Goal: Information Seeking & Learning: Learn about a topic

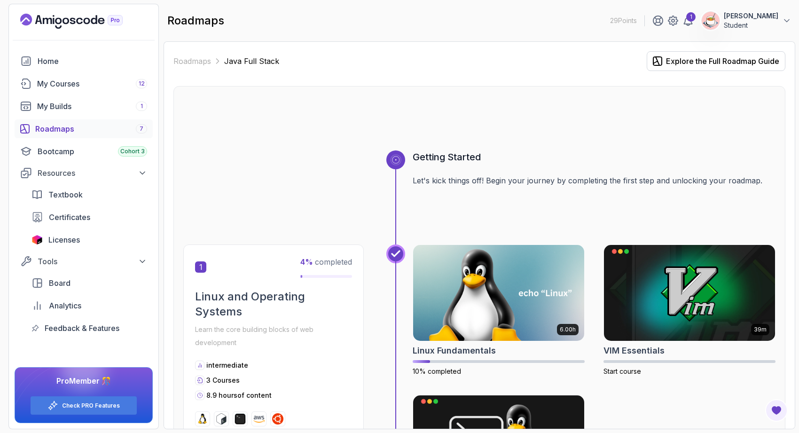
scroll to position [3579, 0]
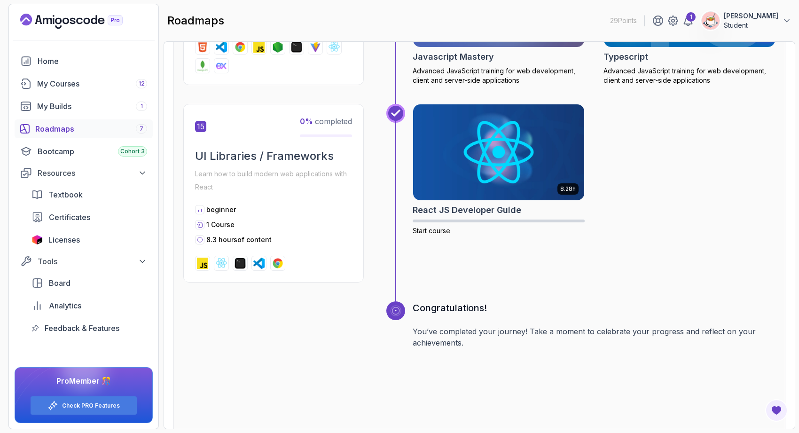
click at [89, 127] on div "Roadmaps 7" at bounding box center [91, 128] width 112 height 11
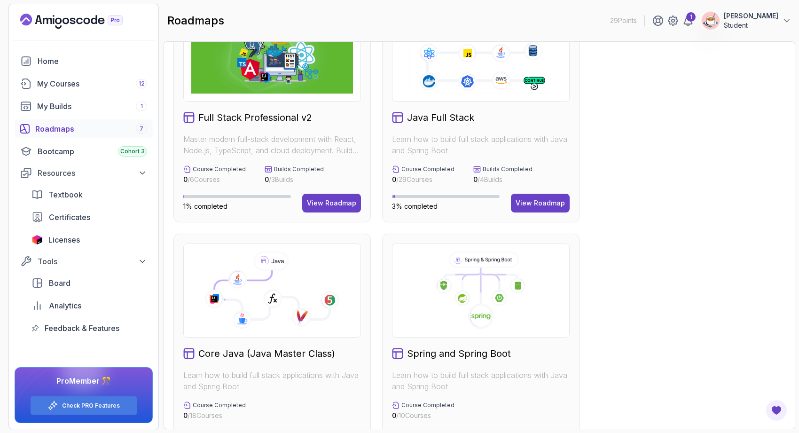
scroll to position [53, 0]
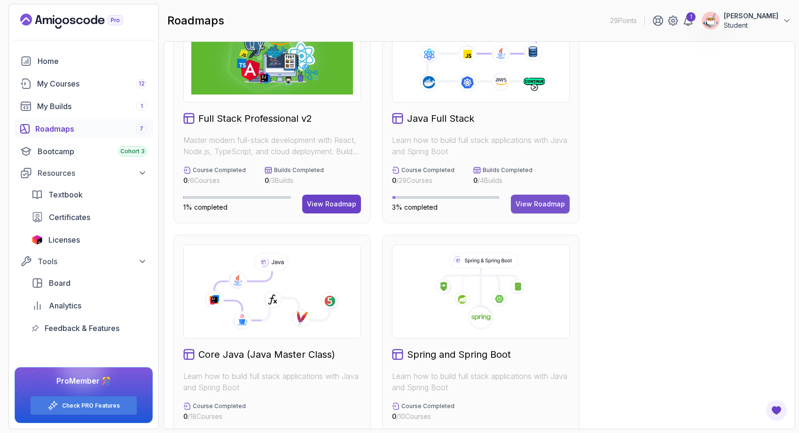
click at [563, 208] on div "View Roadmap" at bounding box center [540, 203] width 49 height 9
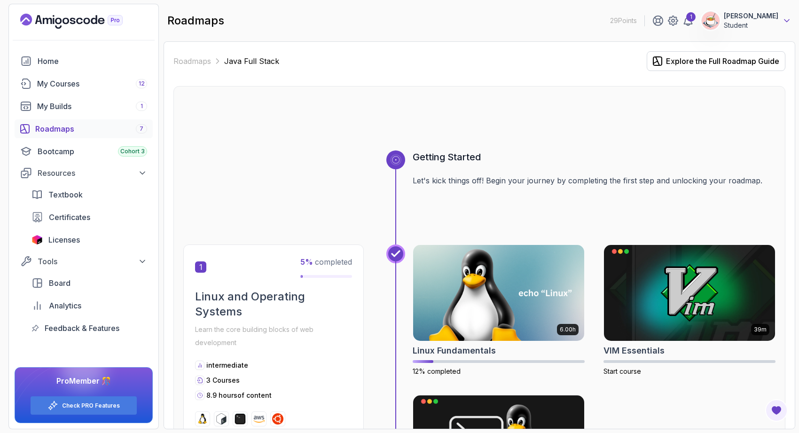
click at [785, 21] on icon at bounding box center [787, 21] width 5 height 2
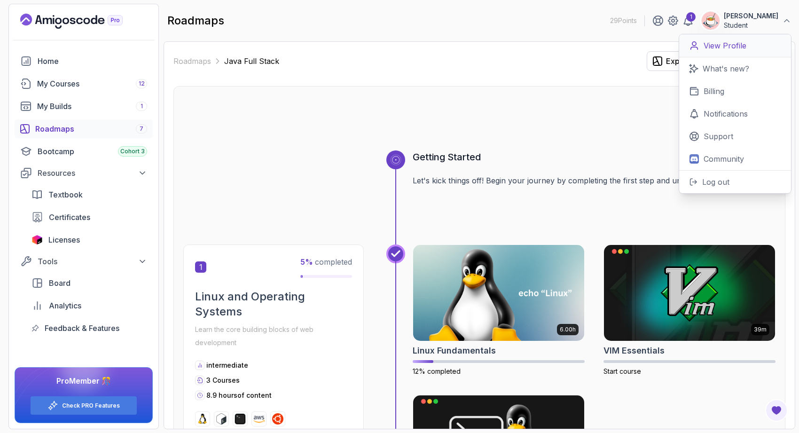
click at [738, 51] on link "View Profile" at bounding box center [735, 45] width 112 height 23
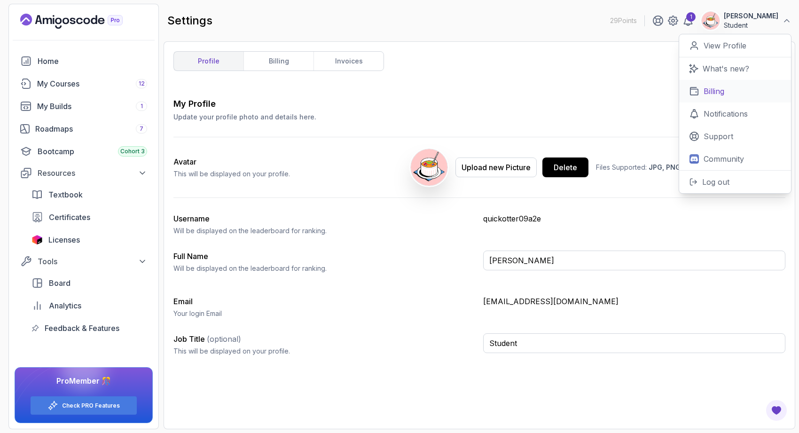
click at [725, 90] on link "Billing" at bounding box center [735, 91] width 112 height 23
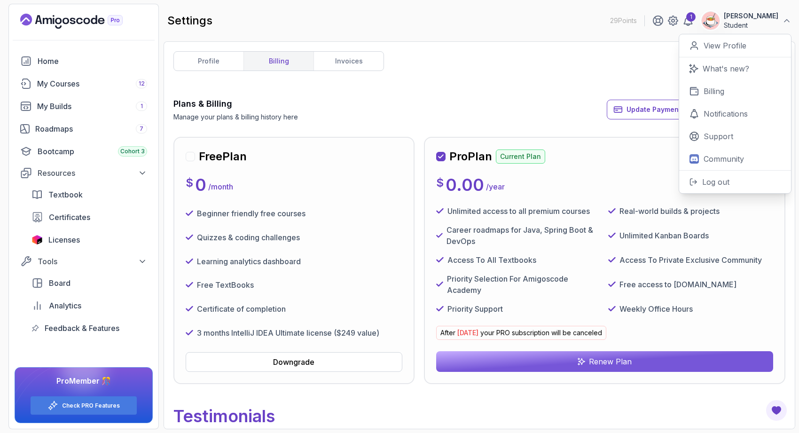
click at [631, 207] on p "Real-world builds & projects" at bounding box center [670, 210] width 100 height 11
